Goal: Check status

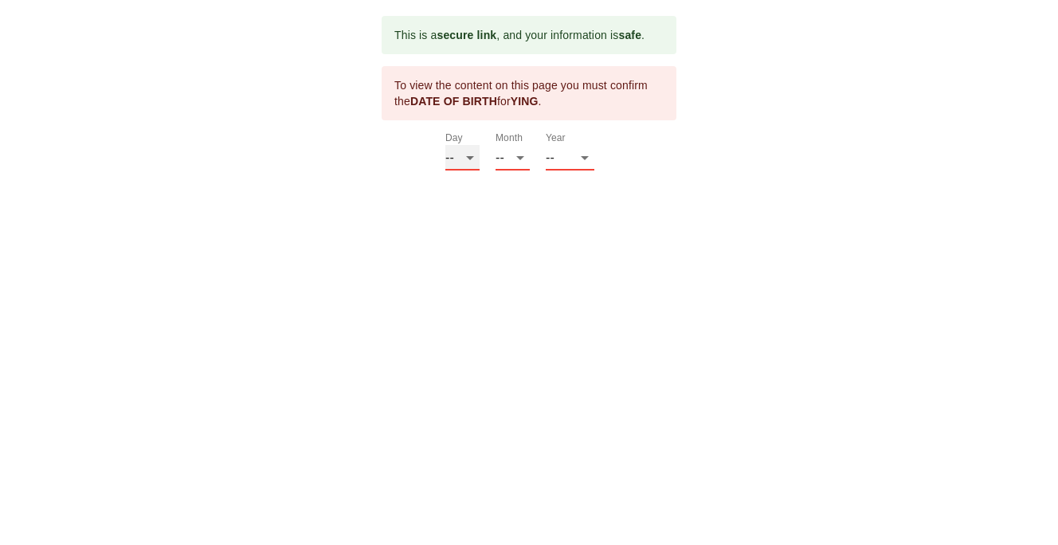
click at [467, 155] on select "-- 01 02 03 04 05 06 07 08 09 10 11 12 13 14 15 16 17 18 19 20 21 22 23 24 25 2…" at bounding box center [462, 157] width 34 height 25
select select "14"
click at [445, 145] on select "-- 01 02 03 04 05 06 07 08 09 10 11 12 13 14 15 16 17 18 19 20 21 22 23 24 25 2…" at bounding box center [462, 157] width 34 height 25
click at [514, 163] on select "-- 01 02 03 04 05 06 07 08 09 10 11 12" at bounding box center [513, 157] width 34 height 25
select select "11"
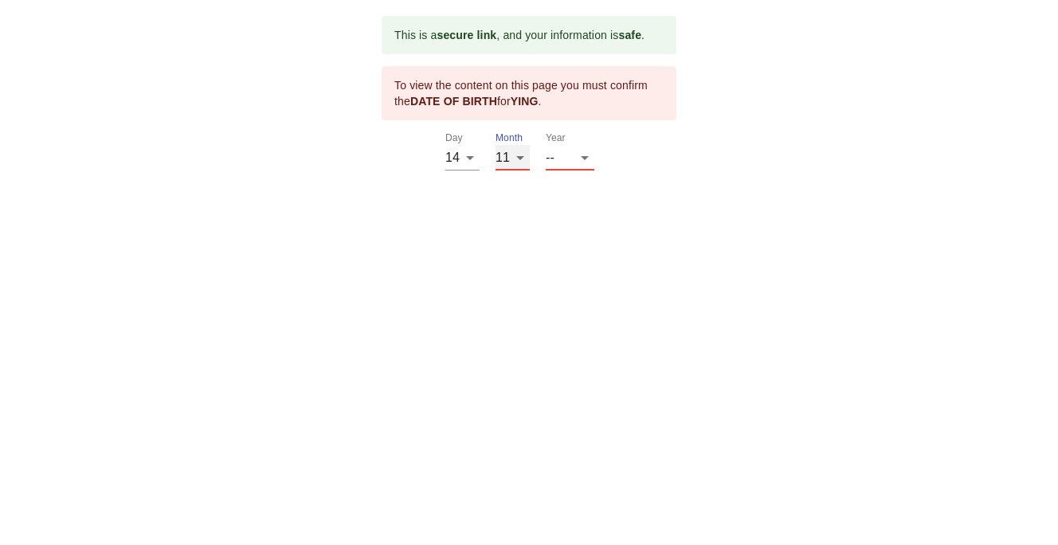
click at [496, 145] on select "-- 01 02 03 04 05 06 07 08 09 10 11 12" at bounding box center [513, 157] width 34 height 25
click at [576, 166] on select "-- 2025 2024 2023 2022 2021 2020 2019 2018 2017 2016 2015 2014 2013 2012 2011 2…" at bounding box center [570, 157] width 49 height 25
